Goal: Task Accomplishment & Management: Manage account settings

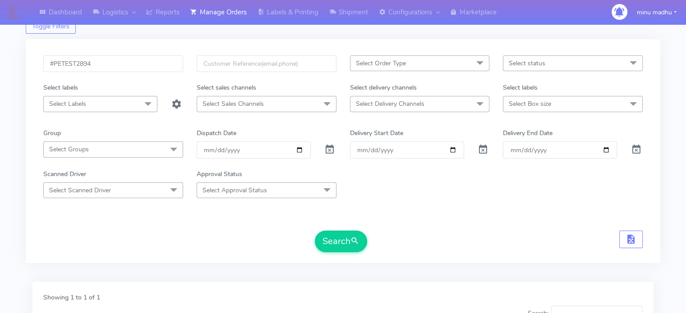
scroll to position [31, 0]
click at [101, 65] on input "#PETEST2894" at bounding box center [113, 63] width 140 height 17
type input "#PETEST2890_1"
click at [332, 240] on button "Search" at bounding box center [341, 242] width 52 height 22
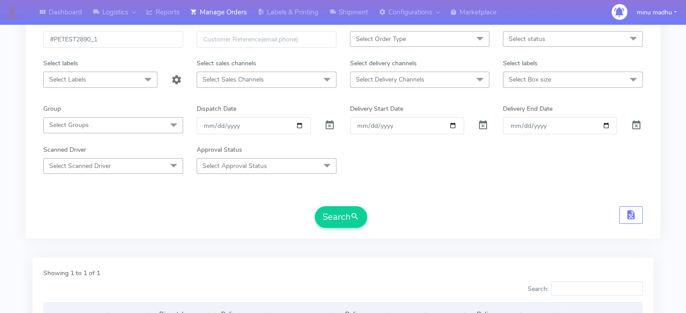
scroll to position [53, 0]
click at [298, 128] on input "date" at bounding box center [254, 127] width 114 height 17
type input "[DATE]"
drag, startPoint x: 122, startPoint y: 40, endPoint x: 40, endPoint y: 45, distance: 82.2
click at [40, 45] on div "#PETEST2890_1" at bounding box center [113, 47] width 153 height 28
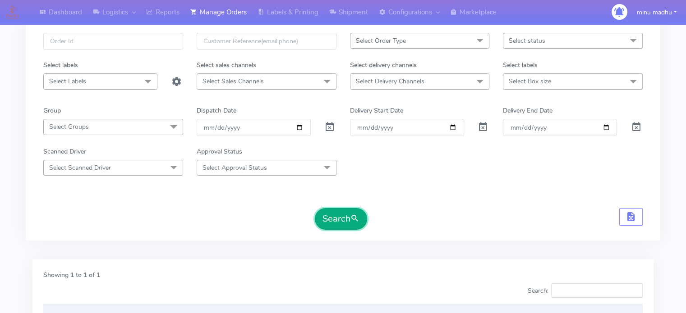
click at [335, 220] on button "Search" at bounding box center [341, 219] width 52 height 22
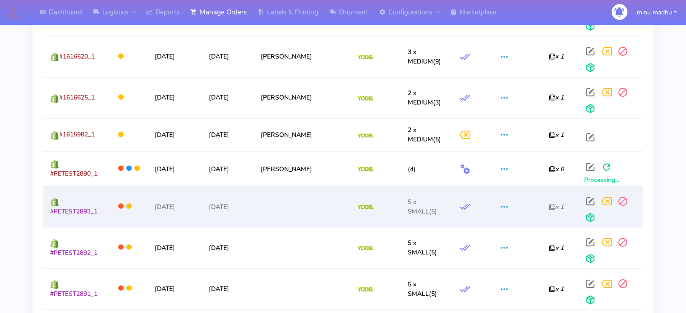
scroll to position [1627, 0]
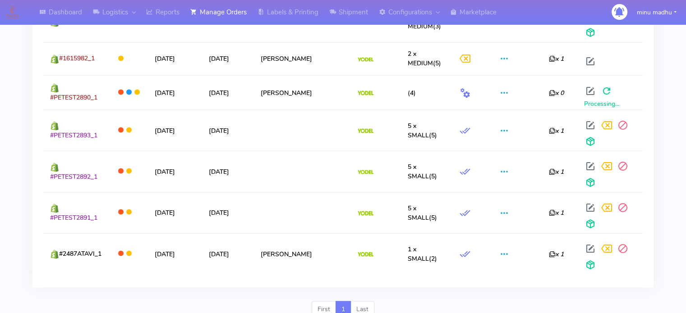
drag, startPoint x: 101, startPoint y: 136, endPoint x: 42, endPoint y: 135, distance: 58.6
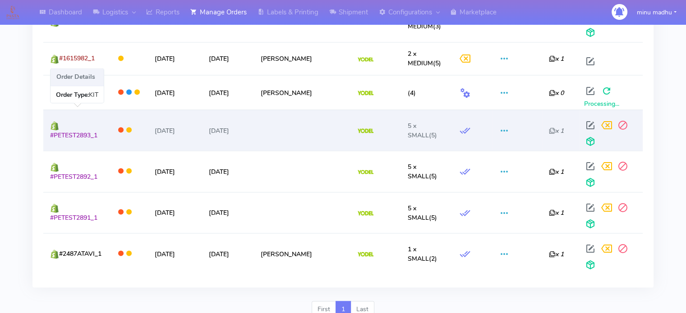
click at [72, 142] on td "#PETEST2893_1" at bounding box center [75, 130] width 65 height 41
drag, startPoint x: 98, startPoint y: 138, endPoint x: 46, endPoint y: 137, distance: 52.8
click at [46, 137] on td "#PETEST2893_1" at bounding box center [75, 130] width 65 height 41
copy span "#PETEST2893_1"
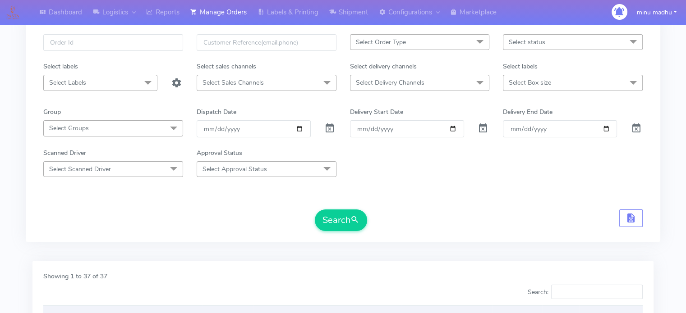
scroll to position [0, 0]
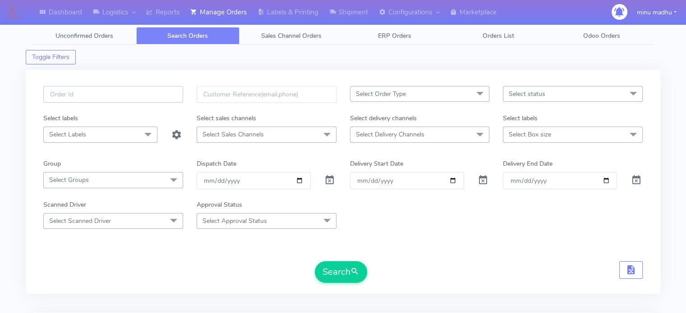
click at [121, 95] on input "text" at bounding box center [113, 94] width 140 height 17
paste input "#PETEST2893_1"
type input "#PETEST2893"
click at [332, 183] on span at bounding box center [329, 182] width 11 height 9
click at [342, 270] on button "Search" at bounding box center [341, 272] width 52 height 22
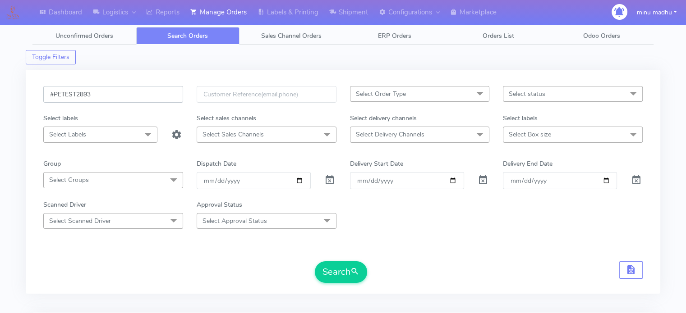
click at [100, 94] on input "#PETEST2893" at bounding box center [113, 94] width 140 height 17
type input "#PETEST2894"
click at [336, 267] on button "Search" at bounding box center [341, 272] width 52 height 22
drag, startPoint x: 109, startPoint y: 93, endPoint x: 41, endPoint y: 104, distance: 69.4
click at [41, 104] on div "#PETEST2894" at bounding box center [113, 100] width 153 height 28
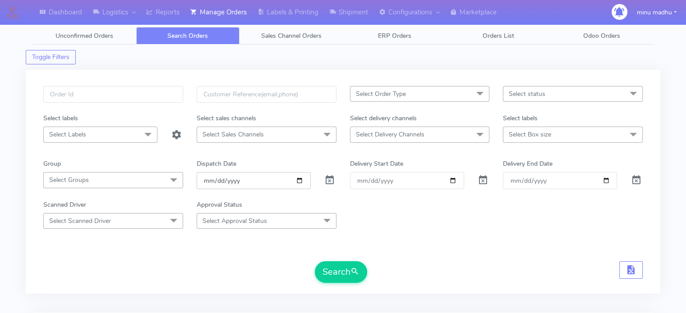
click at [307, 188] on input "date" at bounding box center [254, 180] width 114 height 17
click at [296, 183] on input "date" at bounding box center [254, 180] width 114 height 17
type input "[DATE]"
click at [337, 272] on button "Search" at bounding box center [341, 272] width 52 height 22
click at [108, 96] on input "text" at bounding box center [113, 94] width 140 height 17
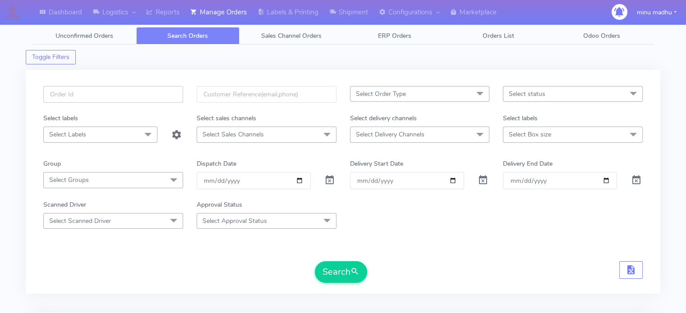
paste input "#PETEST2899"
type input "#PETEST2899"
click at [332, 178] on span at bounding box center [329, 182] width 11 height 9
click at [343, 277] on button "Search" at bounding box center [341, 272] width 52 height 22
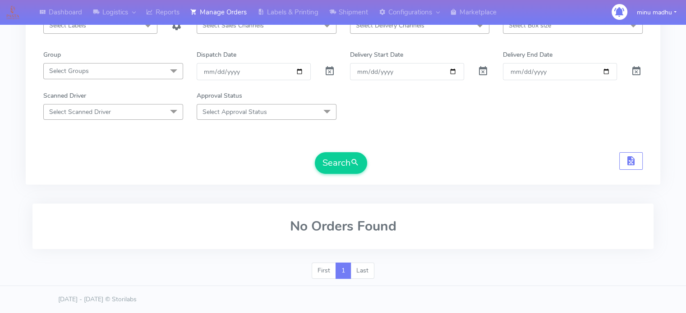
scroll to position [108, 0]
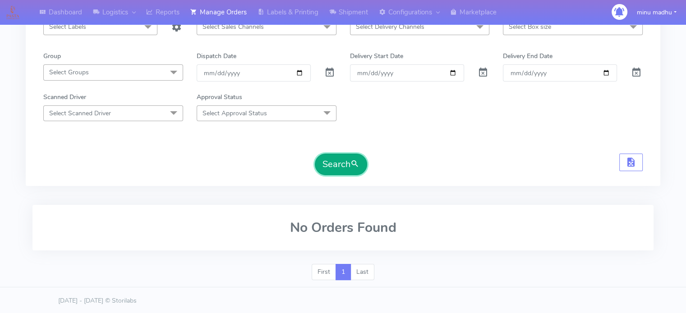
click at [346, 161] on button "Search" at bounding box center [341, 165] width 52 height 22
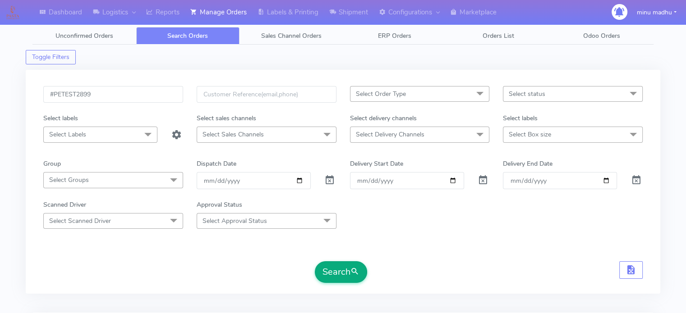
scroll to position [0, 0]
click at [85, 32] on span "Unconfirmed Orders" at bounding box center [84, 36] width 58 height 9
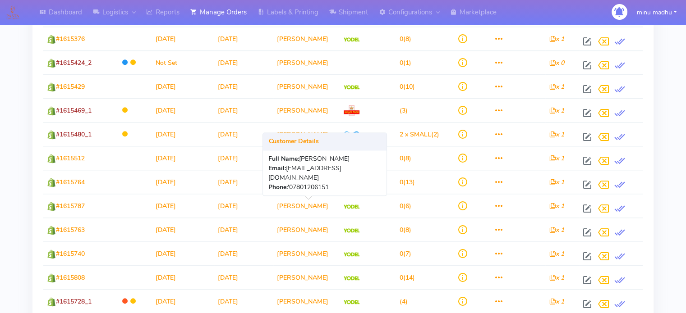
scroll to position [1082, 0]
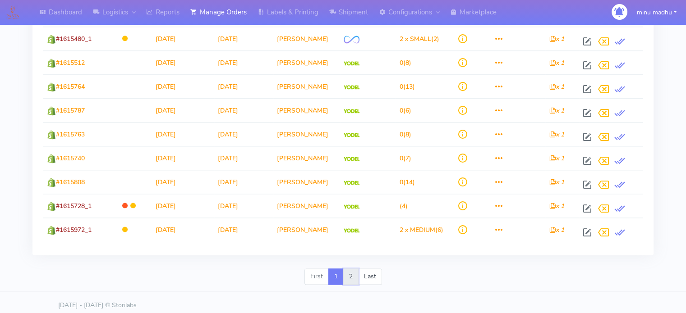
click at [355, 272] on link "2" at bounding box center [350, 277] width 15 height 16
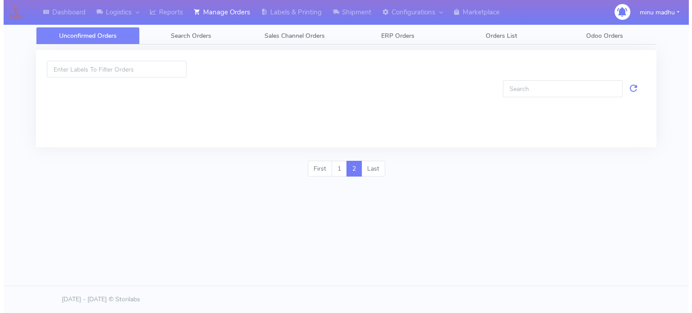
scroll to position [0, 0]
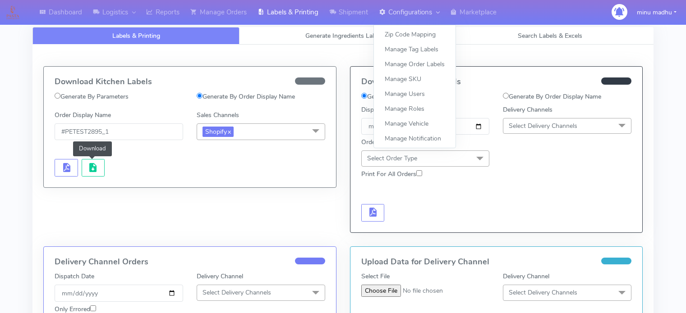
scroll to position [5, 0]
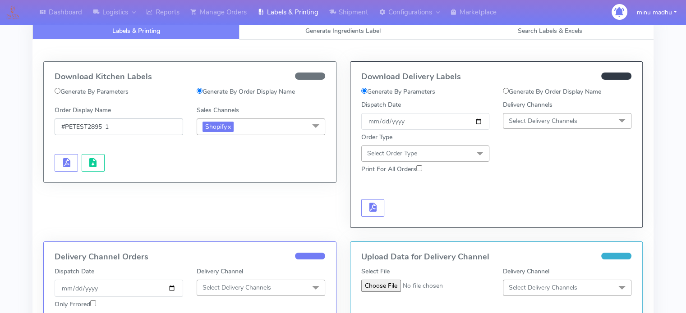
drag, startPoint x: 147, startPoint y: 128, endPoint x: 23, endPoint y: 142, distance: 125.1
click at [23, 142] on div "Dashboard Logistics London Logistics Reports Manage Orders Labels & Printing Sh…" at bounding box center [343, 286] width 686 height 550
paste input "#PETEST2888"
type input "#PETEST2888_1"
click at [63, 160] on span "button" at bounding box center [66, 164] width 11 height 9
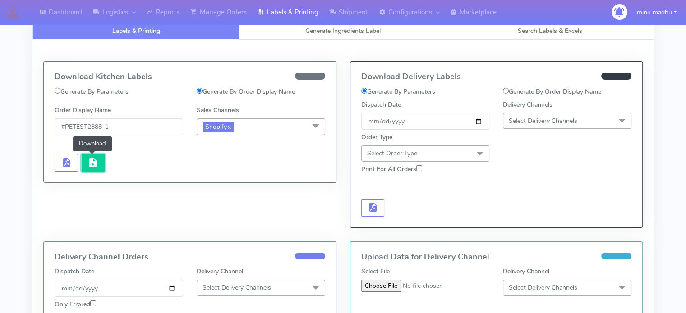
click at [92, 160] on span "button" at bounding box center [92, 164] width 11 height 9
click at [507, 89] on input "Generate By Order Display Name" at bounding box center [506, 91] width 6 height 6
radio input "true"
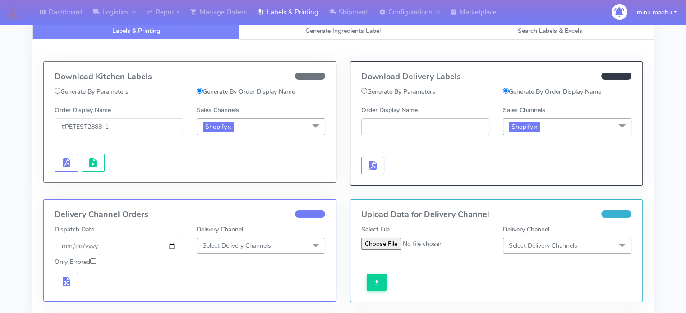
click at [425, 128] on input "Order Display Name" at bounding box center [425, 127] width 128 height 17
paste input "#PETEST2888_1"
type input "#PETEST2888_1"
click at [371, 165] on span "button" at bounding box center [372, 167] width 11 height 9
drag, startPoint x: 120, startPoint y: 133, endPoint x: 46, endPoint y: 124, distance: 74.4
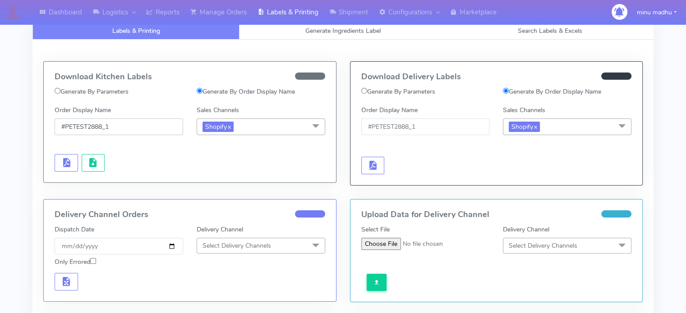
click at [46, 124] on div "Download Kitchen Labels Generate By Parameters Generate By Order Display Name O…" at bounding box center [190, 122] width 292 height 121
paste input "95"
type input "#PETEST2895_1"
click at [62, 165] on span "button" at bounding box center [66, 164] width 11 height 9
drag, startPoint x: 443, startPoint y: 124, endPoint x: 350, endPoint y: 127, distance: 93.4
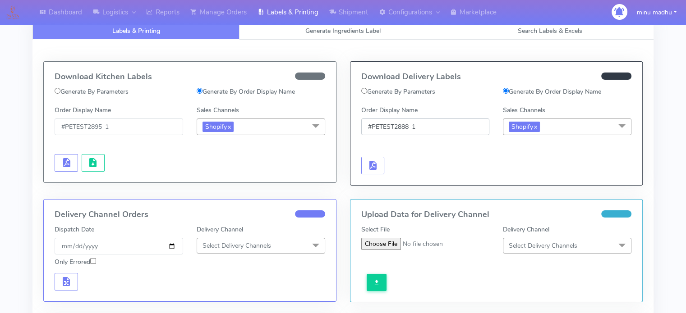
click at [350, 127] on div "Download Delivery Labels Generate By Parameters Generate By Order Display Name …" at bounding box center [496, 124] width 292 height 124
paste input "95"
type input "#PETEST2895_1"
click at [371, 168] on span "button" at bounding box center [372, 167] width 11 height 9
click at [400, 163] on span "button" at bounding box center [399, 167] width 11 height 9
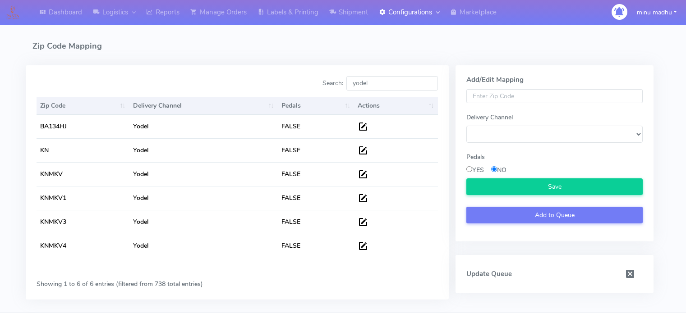
select select
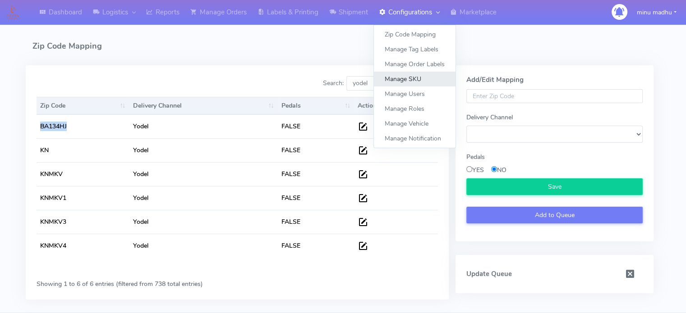
click at [405, 83] on link "Manage SKU" at bounding box center [415, 79] width 82 height 15
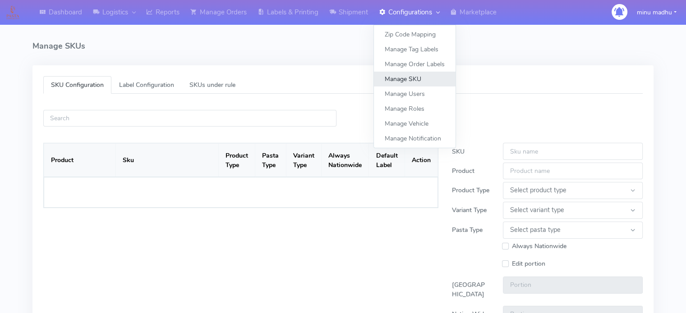
select select
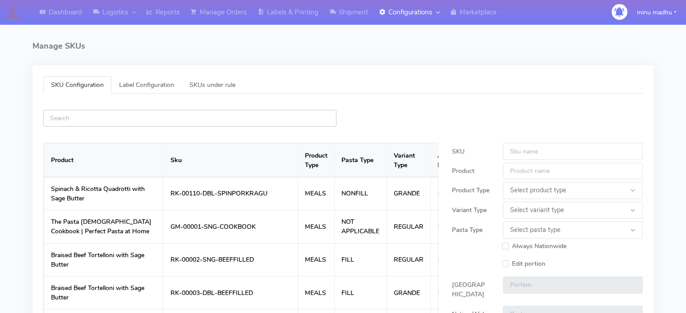
click at [196, 122] on input "text" at bounding box center [189, 118] width 293 height 17
click at [191, 111] on input "text" at bounding box center [189, 118] width 293 height 17
paste input "RK-00141-SNG-AUBERGINEPARM"
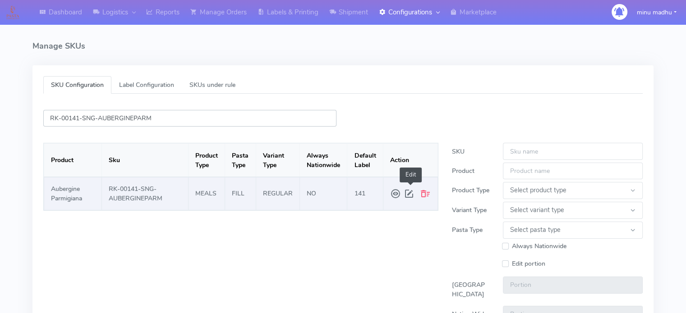
type input "RK-00141-SNG-AUBERGINEPARM"
click at [410, 195] on span at bounding box center [410, 194] width 14 height 16
type input "RK-00141-SNG-AUBERGINEPARM"
type input "Aubergine Parmigiana"
select select "MEALS"
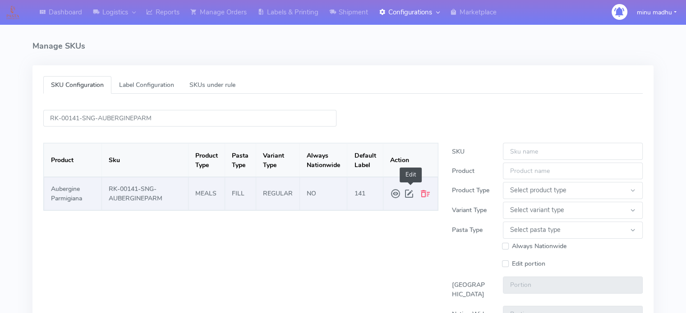
select select "REGULAR"
select select "FILL"
type input "2.0"
type input "1.5"
type input "141"
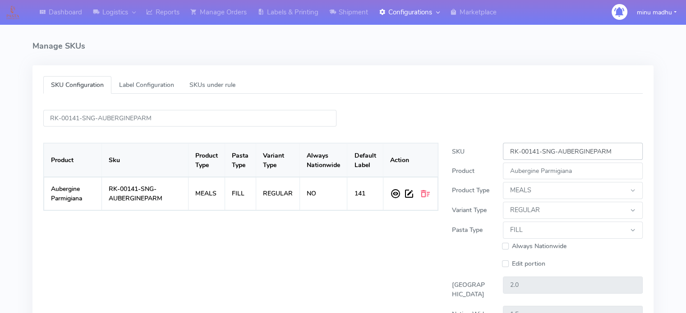
click at [622, 153] on input "RK-00141-SNG-AUBERGINEPARM" at bounding box center [573, 151] width 140 height 17
type input "RK-00141-SNG-AUBERGINEPARM-1"
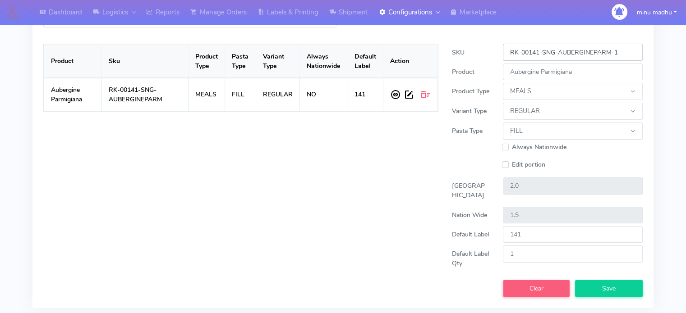
scroll to position [133, 0]
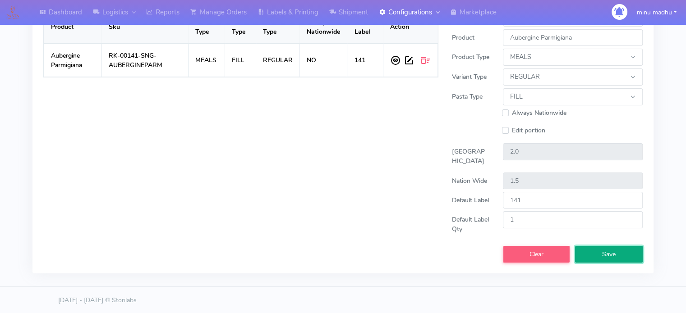
click at [601, 263] on button "Save" at bounding box center [609, 254] width 68 height 17
select select
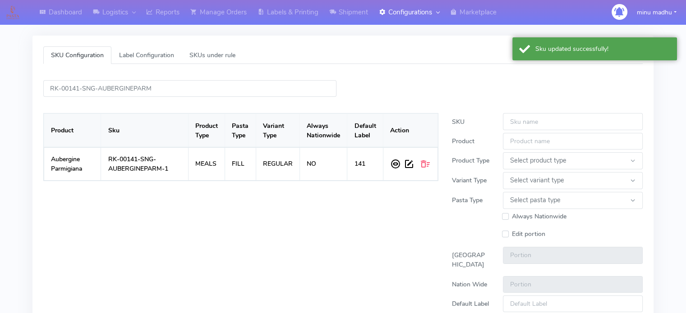
scroll to position [29, 0]
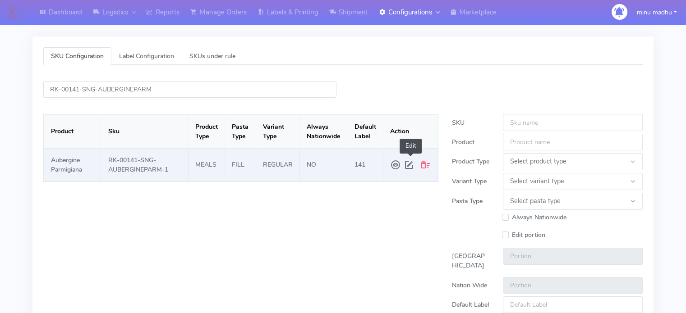
click at [408, 168] on span at bounding box center [410, 165] width 14 height 16
type input "RK-00141-SNG-AUBERGINEPARM-1"
type input "Aubergine Parmigiana"
select select "MEALS"
select select "REGULAR"
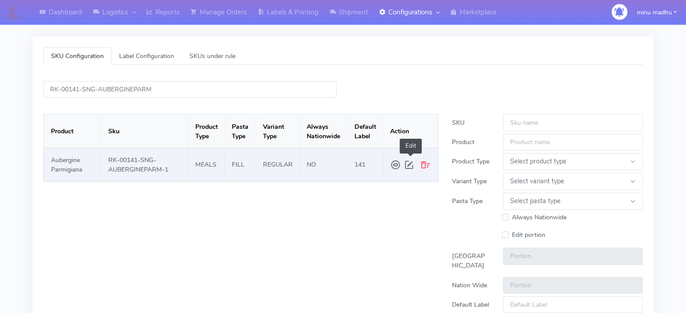
select select "FILL"
type input "2.0"
type input "1.5"
type input "141"
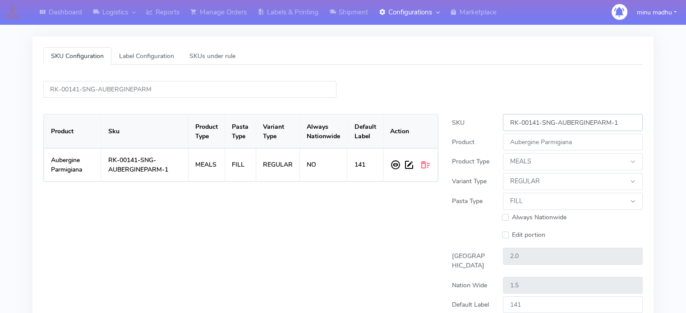
click at [622, 119] on input "RK-00141-SNG-AUBERGINEPARM-1" at bounding box center [573, 122] width 140 height 17
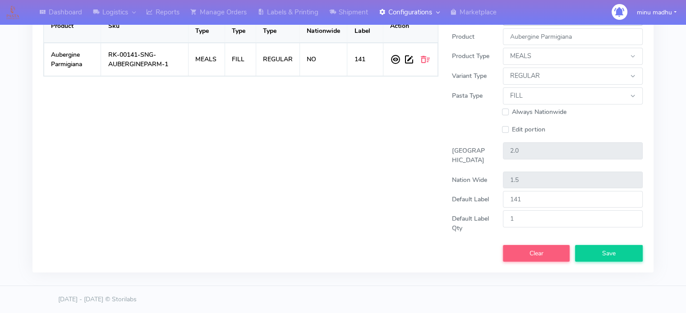
scroll to position [142, 0]
type input "RK-00141-SNG-AUBERGINEPARM"
click at [599, 252] on button "Save" at bounding box center [609, 253] width 68 height 17
select select
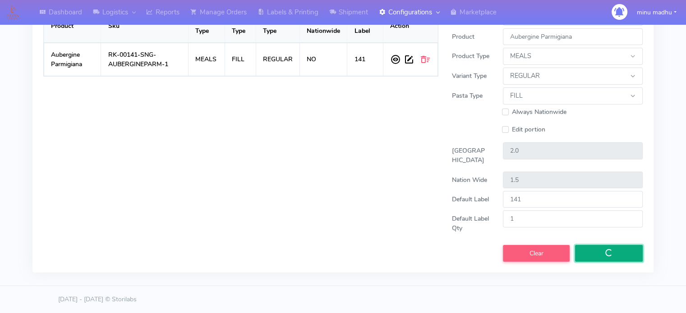
select select
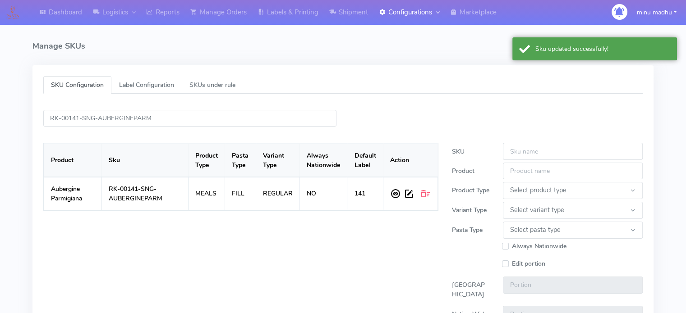
scroll to position [2, 0]
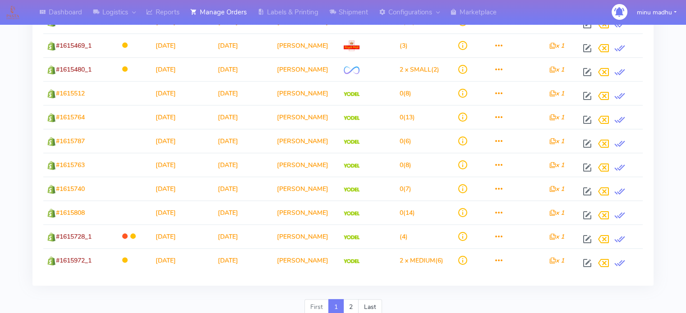
scroll to position [1082, 0]
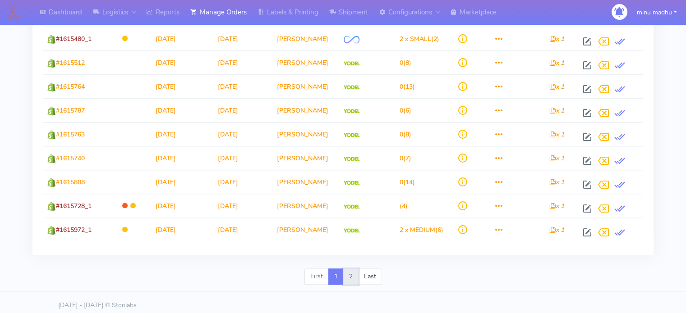
click at [352, 275] on link "2" at bounding box center [350, 277] width 15 height 16
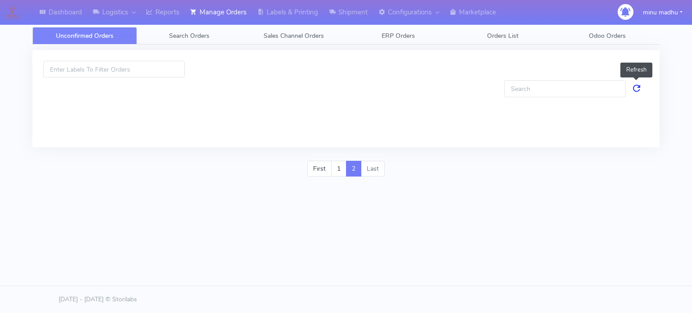
click at [637, 88] on link at bounding box center [637, 88] width 11 height 17
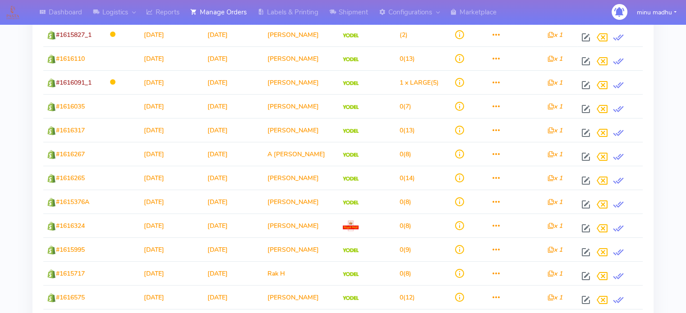
scroll to position [392, 0]
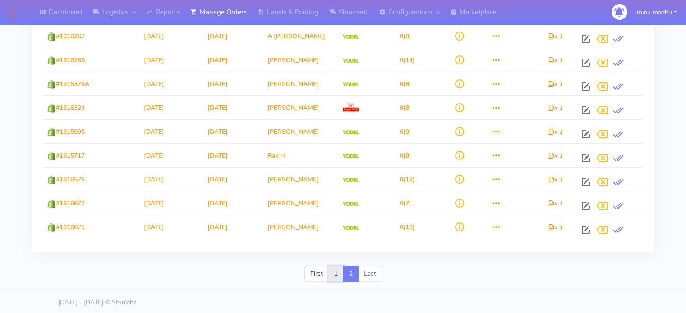
click at [335, 275] on link "1" at bounding box center [335, 274] width 15 height 16
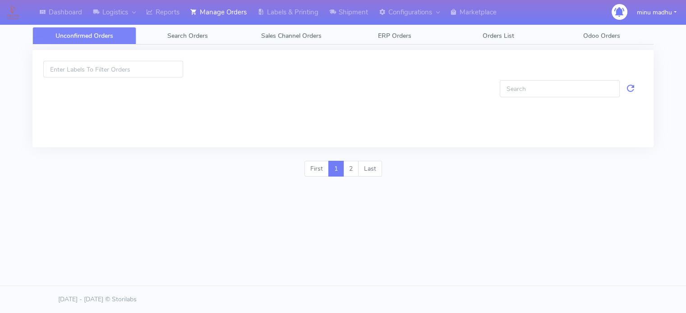
scroll to position [0, 0]
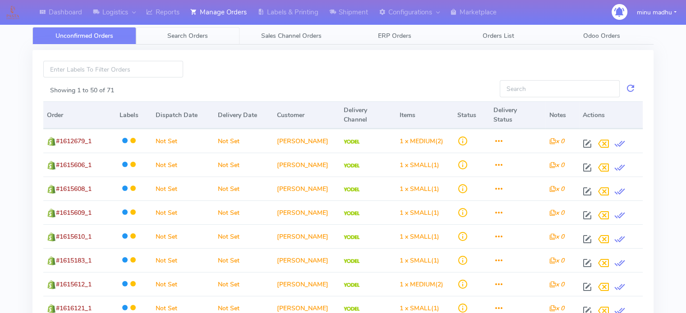
click at [201, 30] on link "Search Orders" at bounding box center [188, 36] width 104 height 18
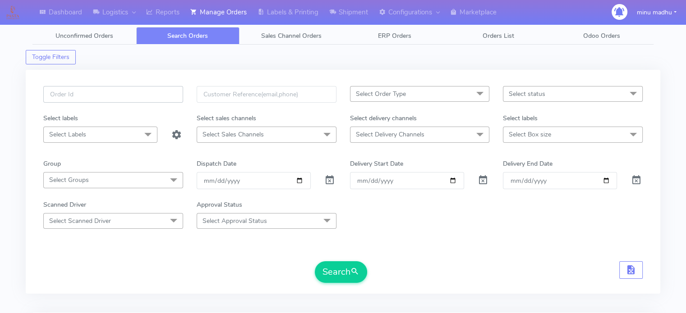
click at [152, 95] on input "text" at bounding box center [113, 94] width 140 height 17
paste input "#PETEST2899"
type input "#PETEST2899"
click at [327, 181] on span at bounding box center [329, 182] width 11 height 9
click at [330, 268] on button "Search" at bounding box center [341, 272] width 52 height 22
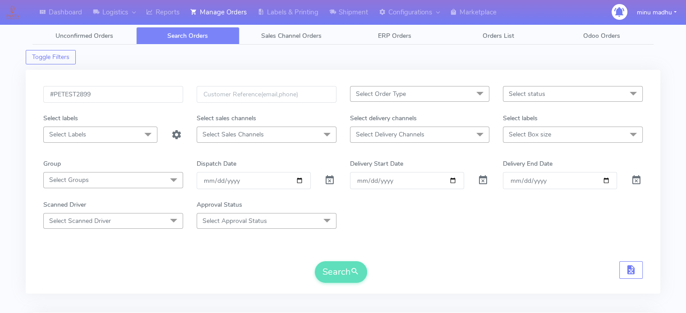
scroll to position [151, 0]
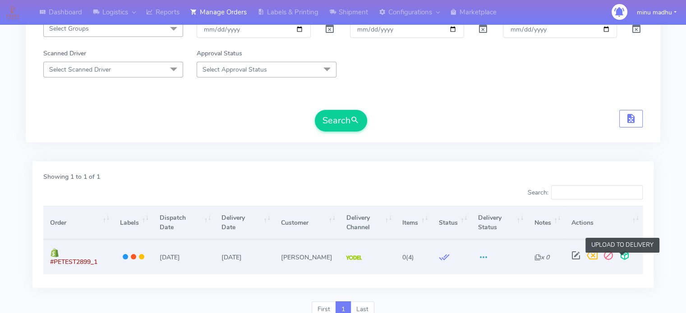
click at [622, 257] on span at bounding box center [624, 257] width 16 height 9
click at [623, 257] on span at bounding box center [624, 257] width 16 height 9
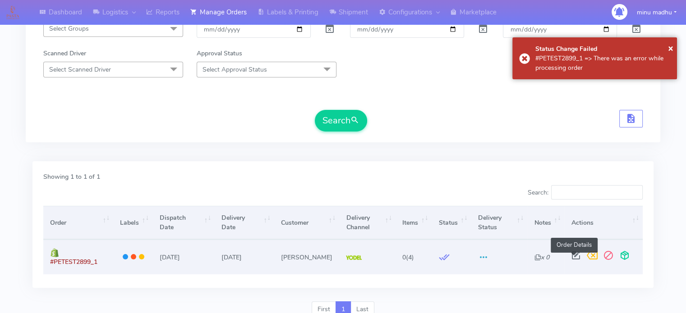
click at [575, 257] on span at bounding box center [576, 257] width 16 height 9
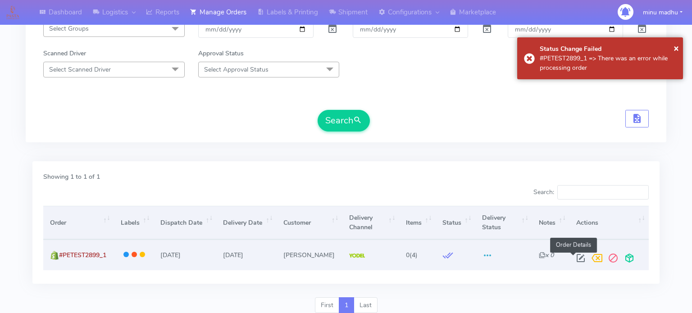
select select "5"
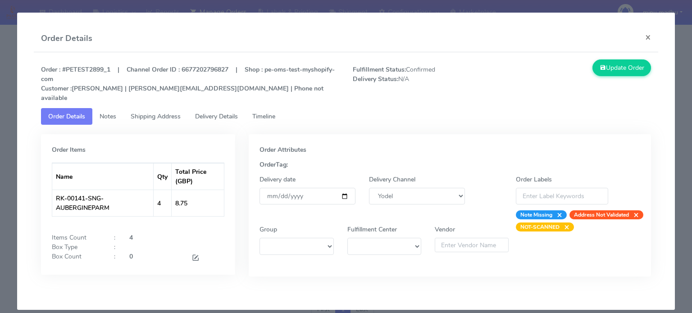
click at [156, 112] on span "Shipping Address" at bounding box center [156, 116] width 50 height 9
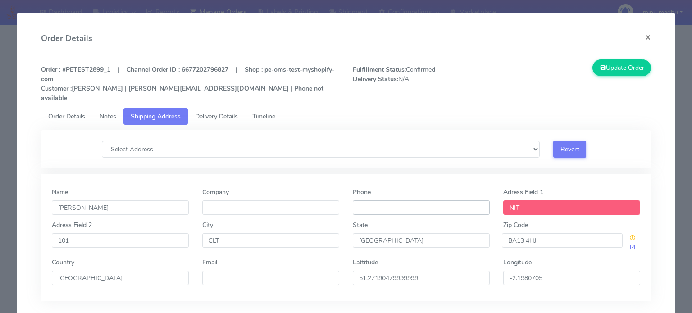
click at [404, 201] on input "Phone" at bounding box center [421, 208] width 137 height 14
type input "[PHONE_NUMBER]"
click at [614, 64] on button "Update Order" at bounding box center [622, 68] width 59 height 17
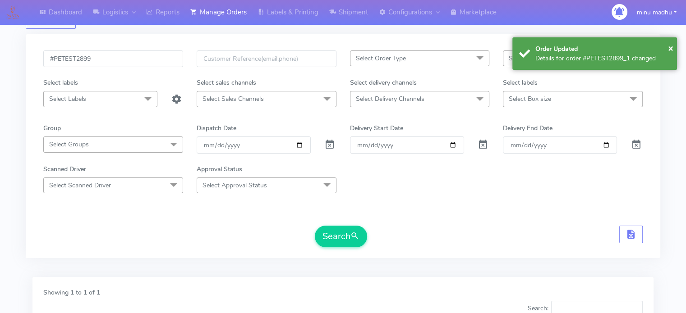
scroll to position [0, 0]
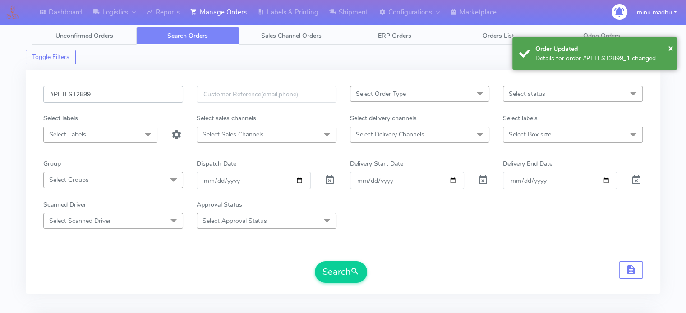
drag, startPoint x: 141, startPoint y: 95, endPoint x: 46, endPoint y: 100, distance: 94.4
click at [46, 100] on input "#PETEST2899" at bounding box center [113, 94] width 140 height 17
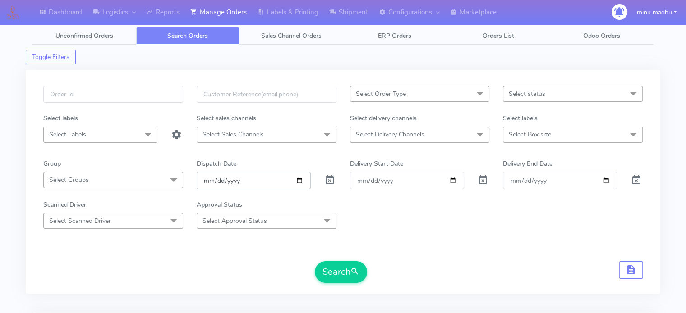
click at [299, 180] on input "date" at bounding box center [254, 180] width 114 height 17
type input "[DATE]"
click at [330, 180] on span at bounding box center [329, 182] width 11 height 9
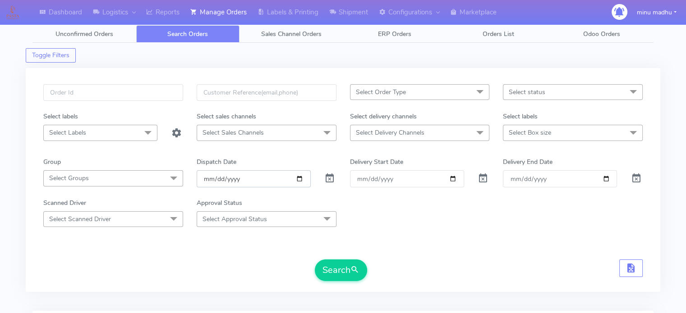
click at [284, 176] on input "date" at bounding box center [254, 178] width 114 height 17
click at [303, 178] on input "date" at bounding box center [254, 178] width 114 height 17
click at [300, 179] on input "date" at bounding box center [254, 178] width 114 height 17
click at [335, 275] on button "Search" at bounding box center [341, 271] width 52 height 22
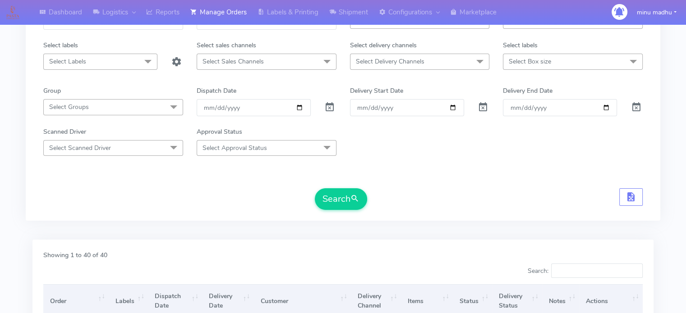
scroll to position [0, 0]
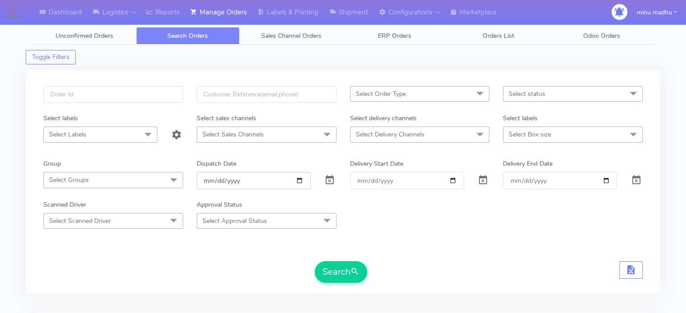
click at [298, 181] on input "[DATE]" at bounding box center [254, 180] width 114 height 17
type input "[DATE]"
click at [479, 133] on span at bounding box center [480, 135] width 18 height 17
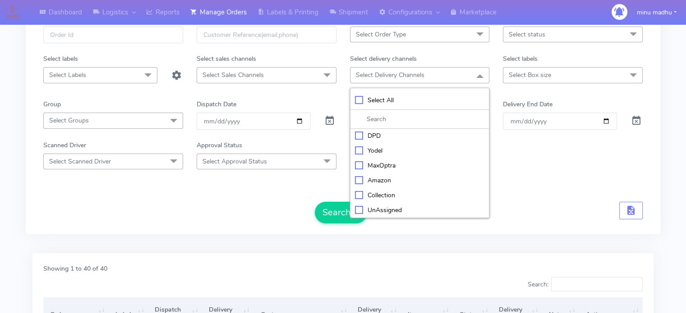
scroll to position [1, 0]
click at [357, 148] on div "OnFleet" at bounding box center [420, 150] width 130 height 9
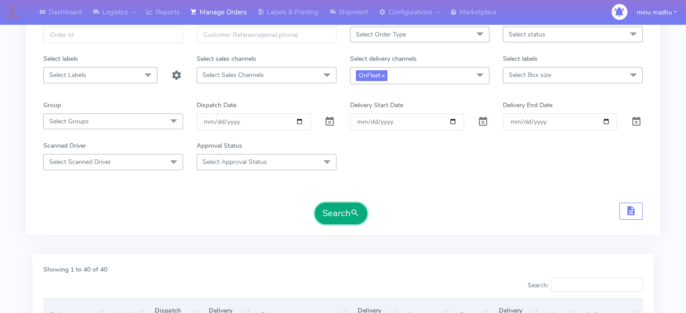
click at [327, 210] on button "Search" at bounding box center [341, 214] width 52 height 22
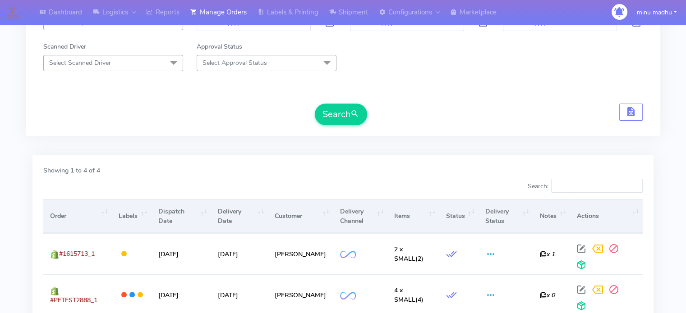
scroll to position [258, 0]
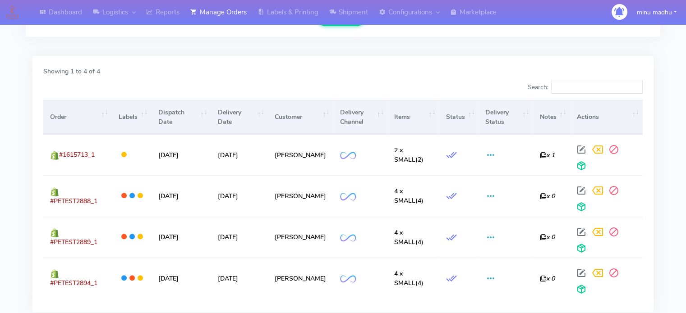
drag, startPoint x: 101, startPoint y: 191, endPoint x: 43, endPoint y: 194, distance: 58.3
click at [43, 194] on div "Order Labels Dispatch Date Delivery Date Customer Delivery Channel Items Status…" at bounding box center [343, 199] width 613 height 204
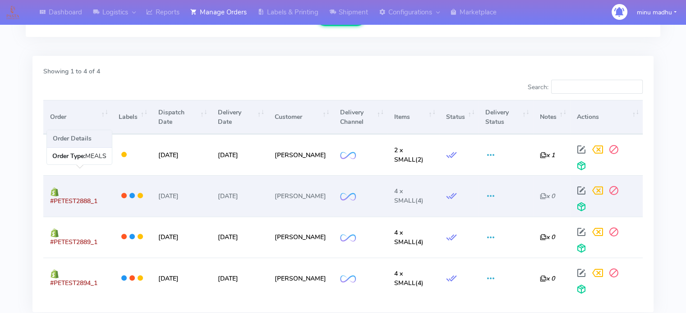
click at [99, 199] on td "#PETEST2888_1" at bounding box center [77, 195] width 69 height 41
drag, startPoint x: 101, startPoint y: 193, endPoint x: 44, endPoint y: 196, distance: 56.9
click at [44, 196] on td "#PETEST2888_1" at bounding box center [77, 195] width 69 height 41
copy span "#PETEST2888_1"
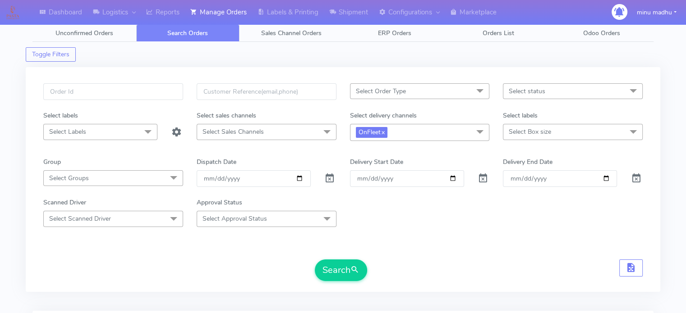
scroll to position [2, 0]
click at [384, 133] on link "x" at bounding box center [383, 132] width 4 height 9
checkbox input "false"
click at [394, 136] on span "Select Delivery Channels" at bounding box center [390, 132] width 69 height 9
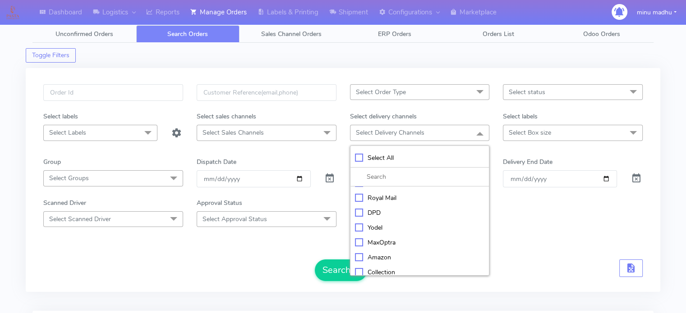
scroll to position [28, 0]
click at [357, 222] on div "Yodel" at bounding box center [420, 225] width 130 height 9
checkbox input "true"
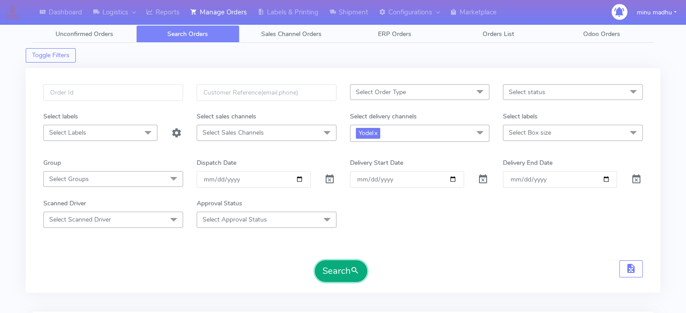
click at [330, 271] on button "Search" at bounding box center [341, 272] width 52 height 22
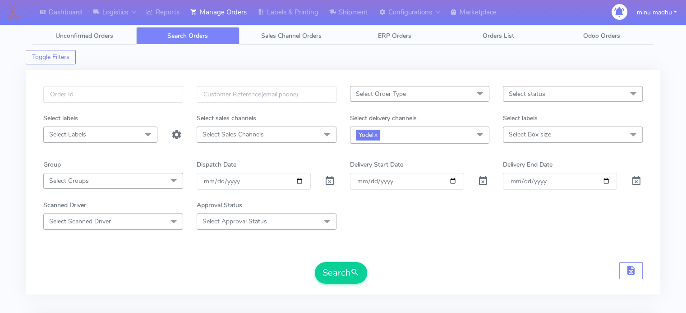
scroll to position [0, 0]
click at [300, 179] on input "[DATE]" at bounding box center [254, 181] width 114 height 17
type input "[DATE]"
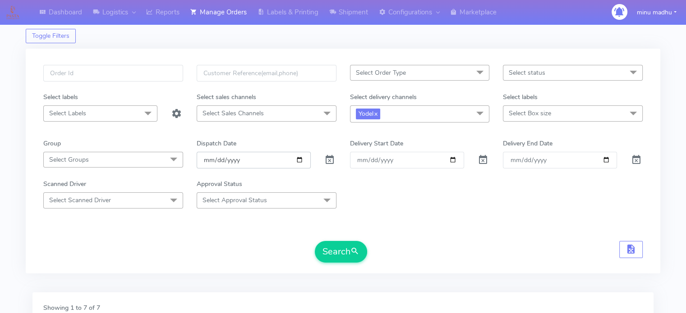
scroll to position [5, 0]
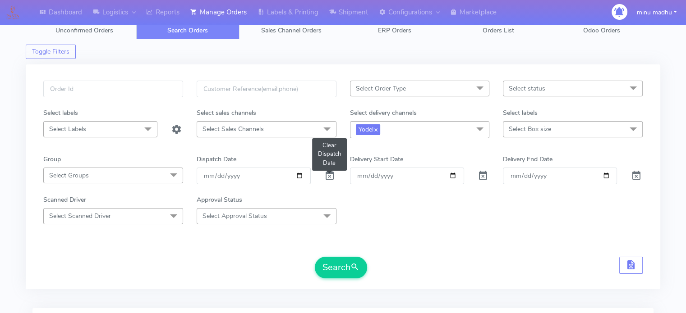
click at [330, 174] on span at bounding box center [329, 178] width 11 height 9
click at [236, 175] on input "date" at bounding box center [254, 176] width 114 height 17
click at [300, 174] on input "date" at bounding box center [254, 176] width 114 height 17
click at [345, 266] on button "Search" at bounding box center [341, 268] width 52 height 22
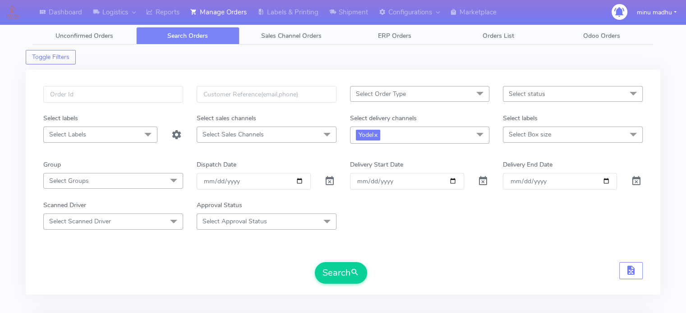
scroll to position [4, 0]
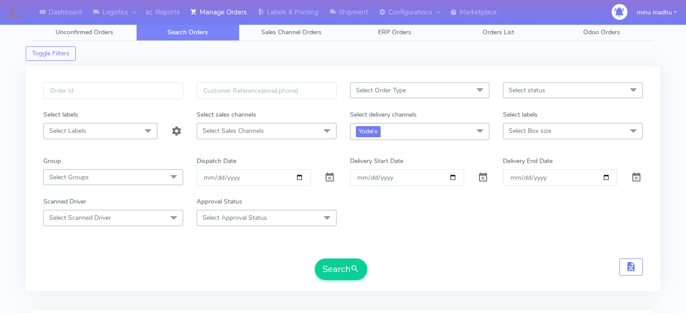
click at [377, 130] on link "x" at bounding box center [375, 130] width 4 height 9
click at [302, 178] on input "[DATE]" at bounding box center [254, 177] width 114 height 17
type input "[DATE]"
click at [339, 266] on button "Search" at bounding box center [341, 269] width 52 height 22
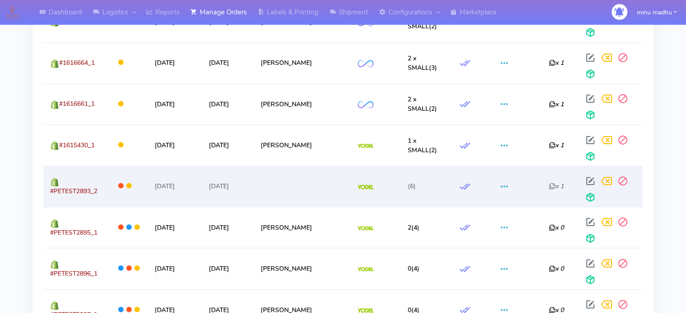
scroll to position [826, 0]
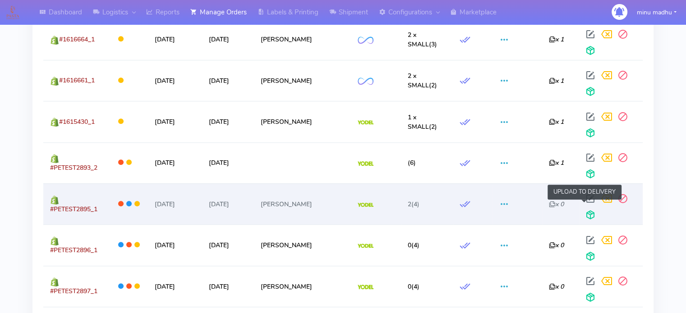
click at [584, 213] on span at bounding box center [590, 217] width 16 height 9
click at [584, 197] on span at bounding box center [590, 201] width 16 height 9
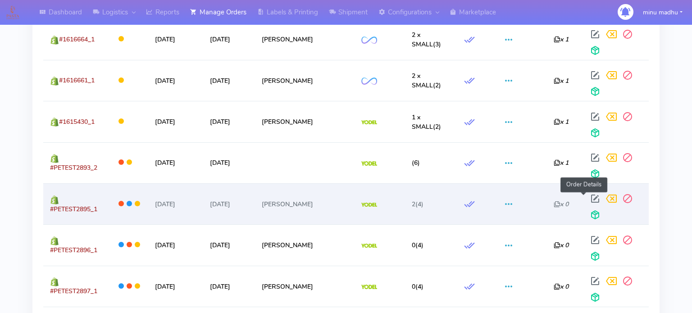
select select "5"
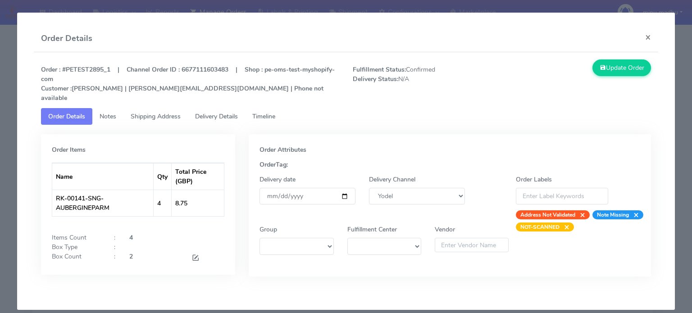
click at [149, 112] on span "Shipping Address" at bounding box center [156, 116] width 50 height 9
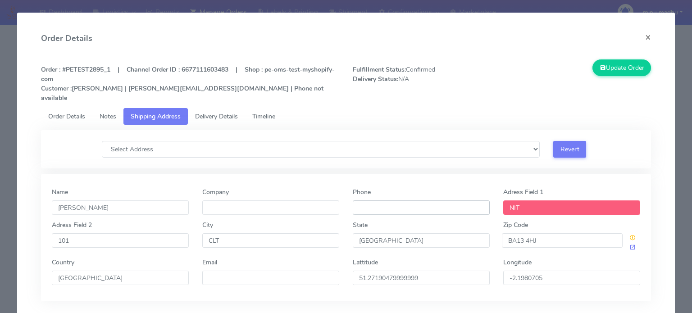
click at [413, 201] on input "Phone" at bounding box center [421, 208] width 137 height 14
type input "[PHONE_NUMBER]"
click at [610, 71] on button "Update Order" at bounding box center [622, 68] width 59 height 17
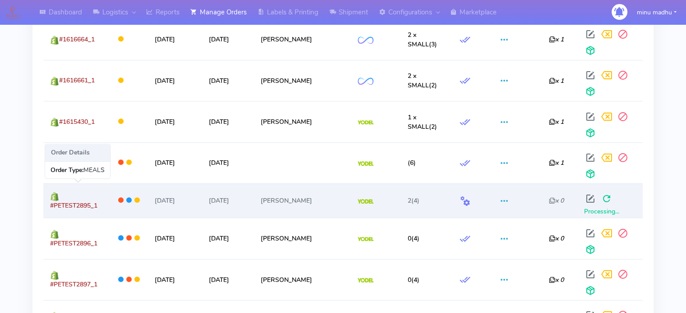
drag, startPoint x: 105, startPoint y: 207, endPoint x: 45, endPoint y: 212, distance: 60.2
click at [45, 212] on td "#PETEST2895_1" at bounding box center [75, 200] width 65 height 34
copy span "#PETEST2895_1"
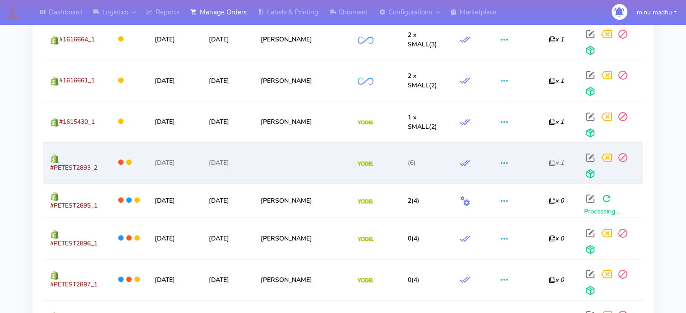
scroll to position [839, 0]
